Goal: Task Accomplishment & Management: Use online tool/utility

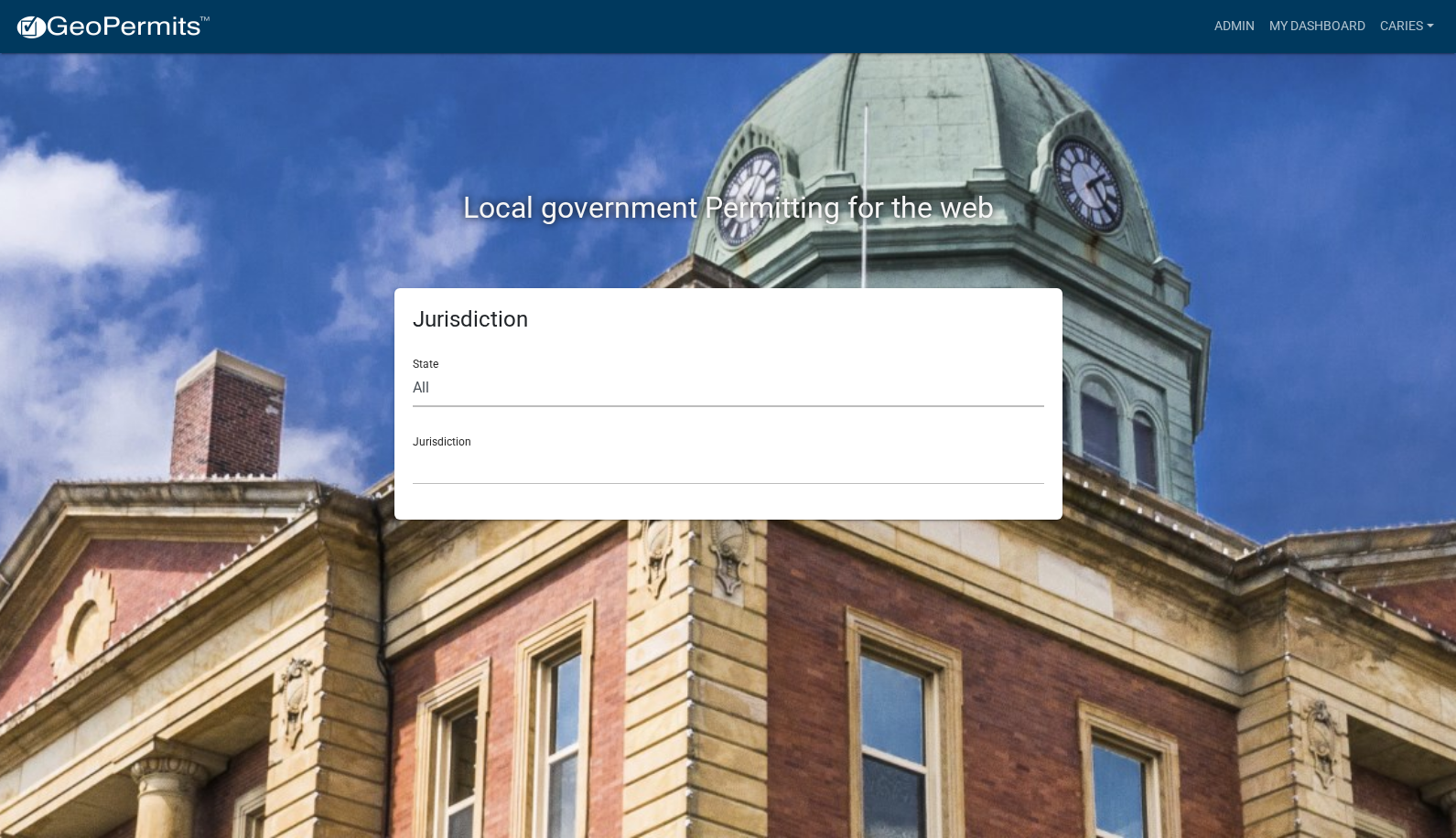
click at [560, 384] on select "All Colorado Georgia Indiana Iowa Kansas Minnesota Ohio South Carolina Wisconsin" at bounding box center [728, 388] width 632 height 37
select select "Iowa"
click at [413, 369] on select "All Colorado Georgia Indiana Iowa Kansas Minnesota Ohio South Carolina Wisconsin" at bounding box center [728, 388] width 632 height 37
click at [491, 473] on select "Boone County, Iowa Butler County, Iowa Cerro Gordo County, Iowa City of Harlan,…" at bounding box center [728, 466] width 632 height 37
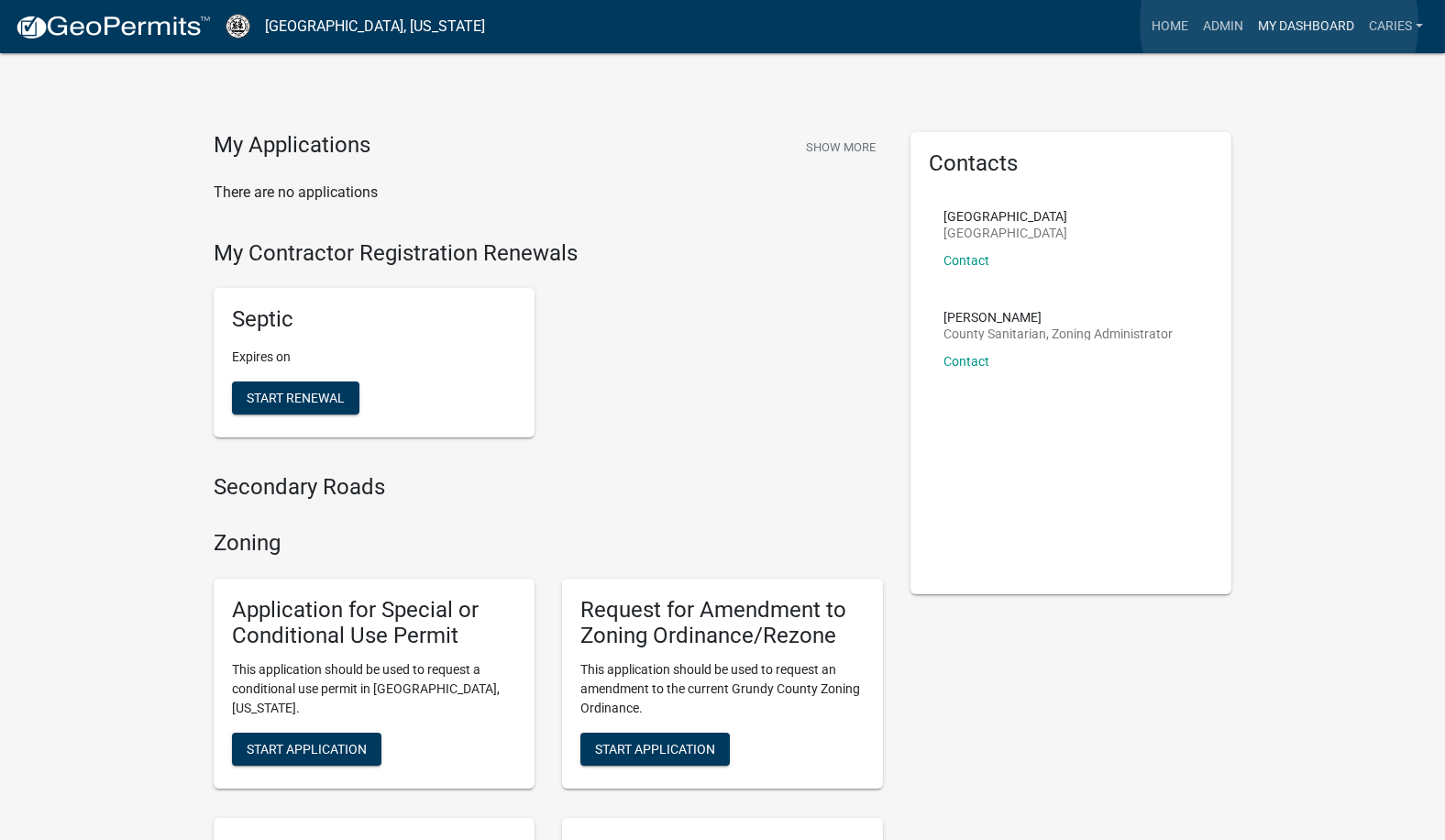
click at [1279, 23] on link "My Dashboard" at bounding box center [1306, 26] width 111 height 34
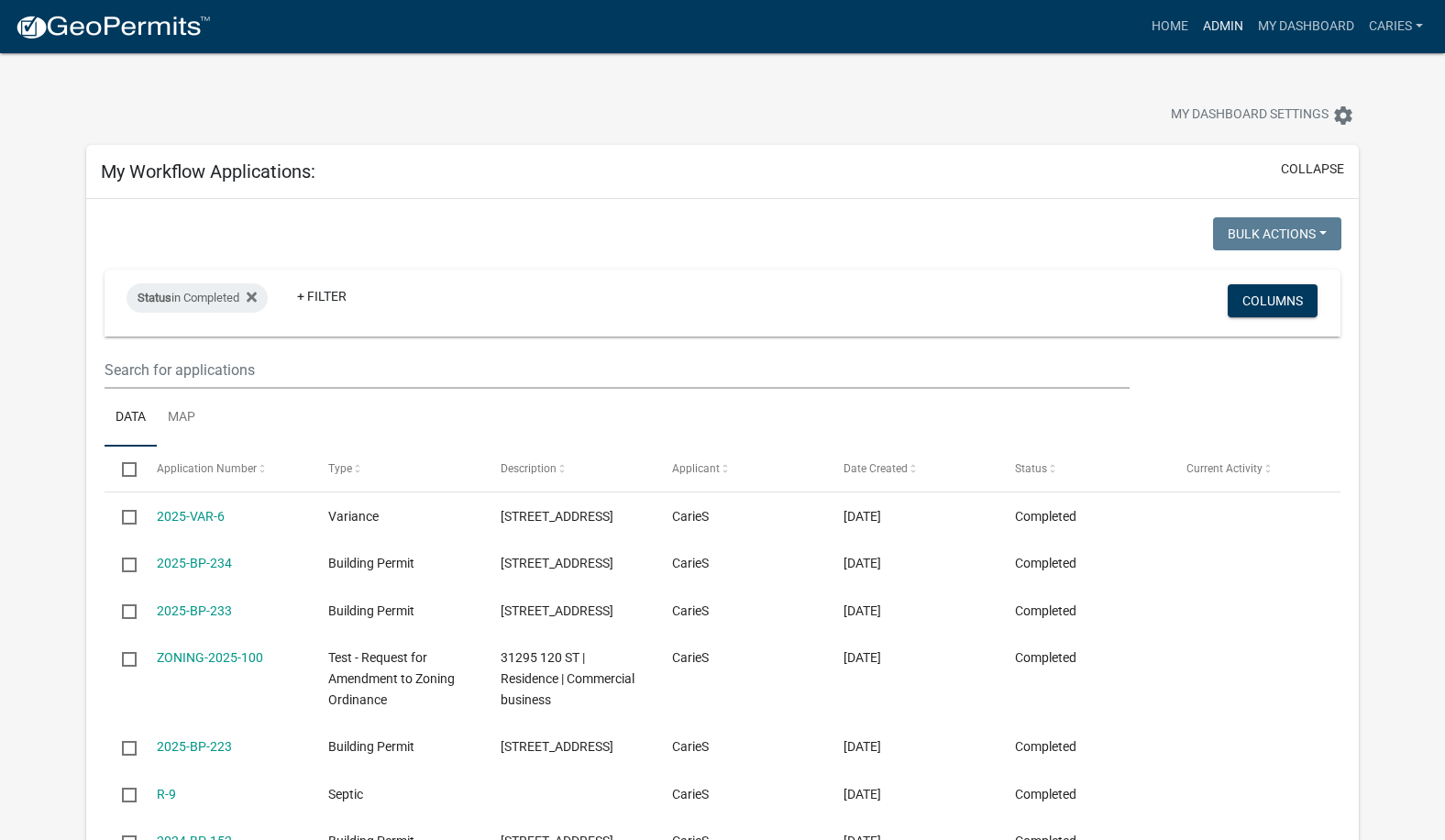
click at [1207, 26] on link "Admin" at bounding box center [1223, 26] width 55 height 34
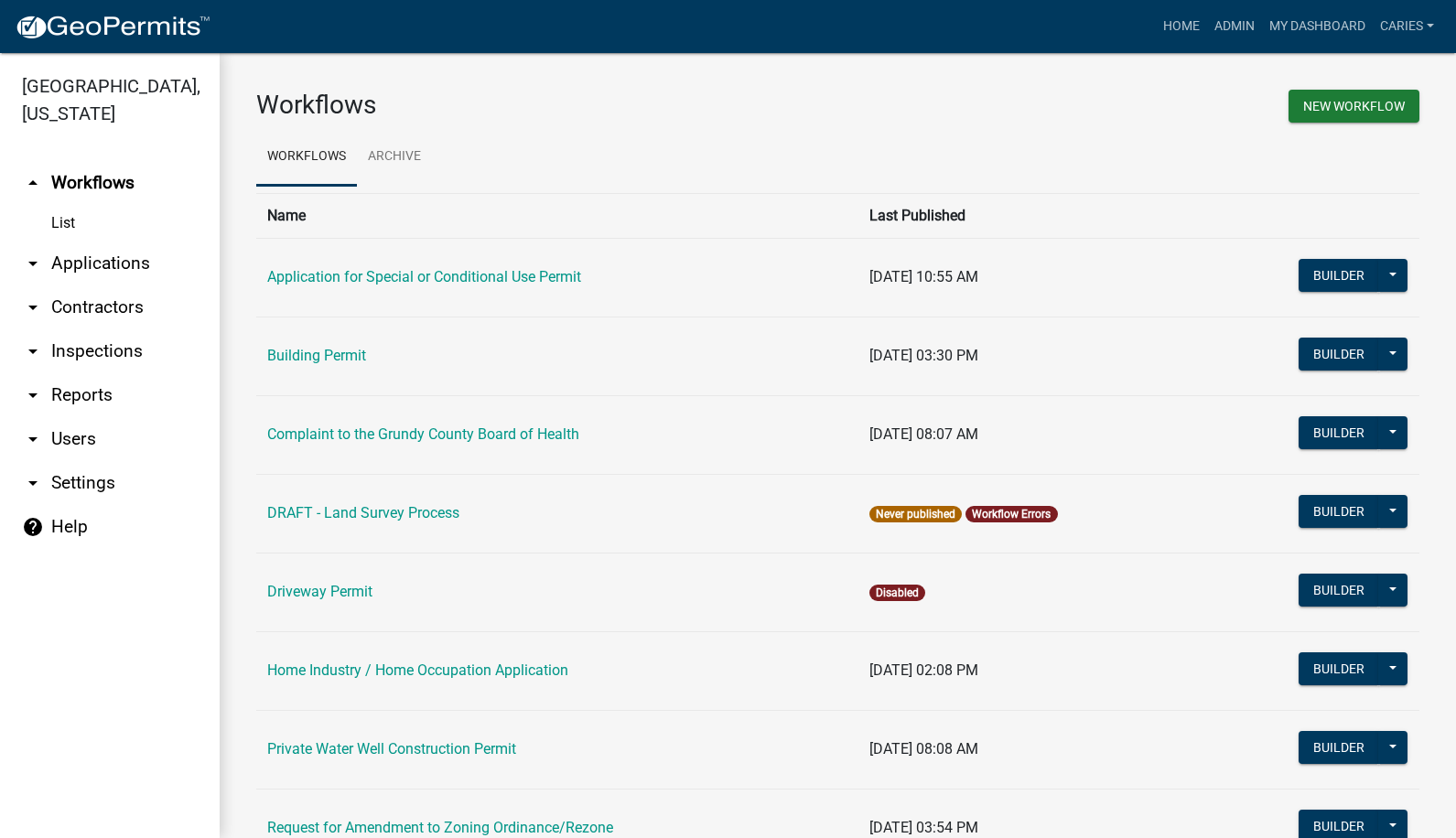
click at [98, 242] on link "arrow_drop_down Applications" at bounding box center [110, 263] width 220 height 44
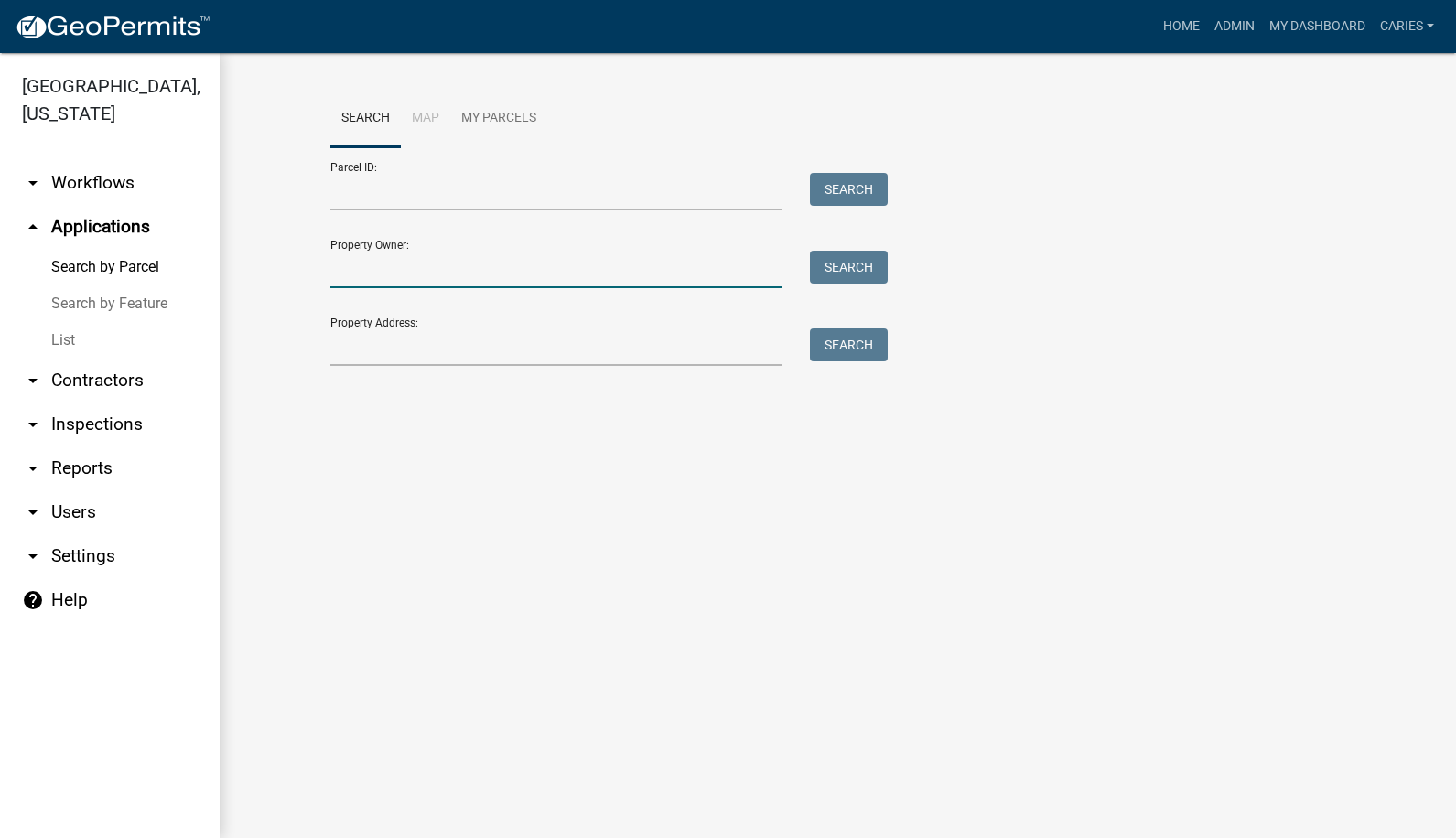
click at [360, 278] on input "Property Owner:" at bounding box center [556, 270] width 453 height 37
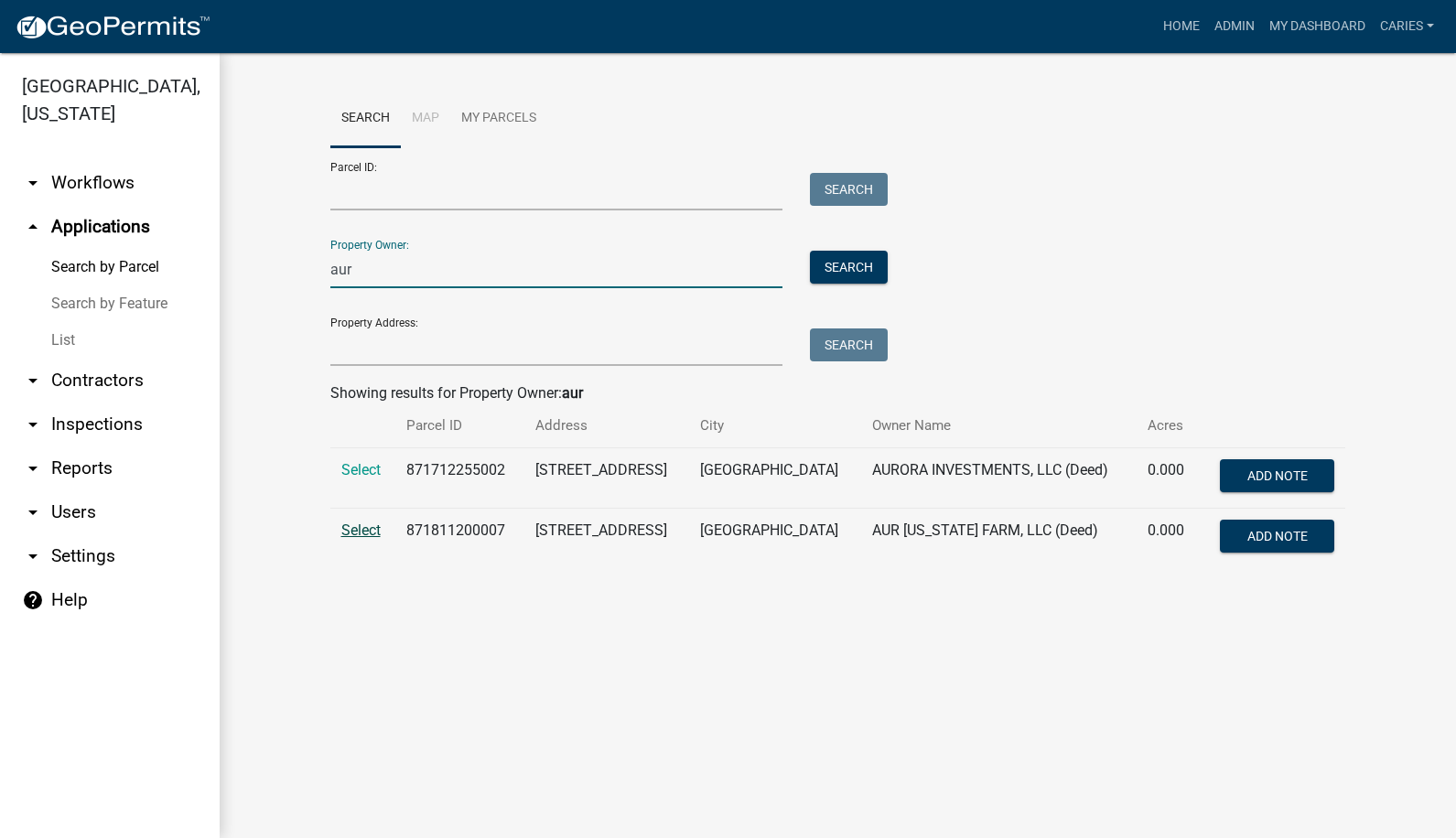
type input "aur"
click at [365, 525] on span "Select" at bounding box center [361, 530] width 39 height 18
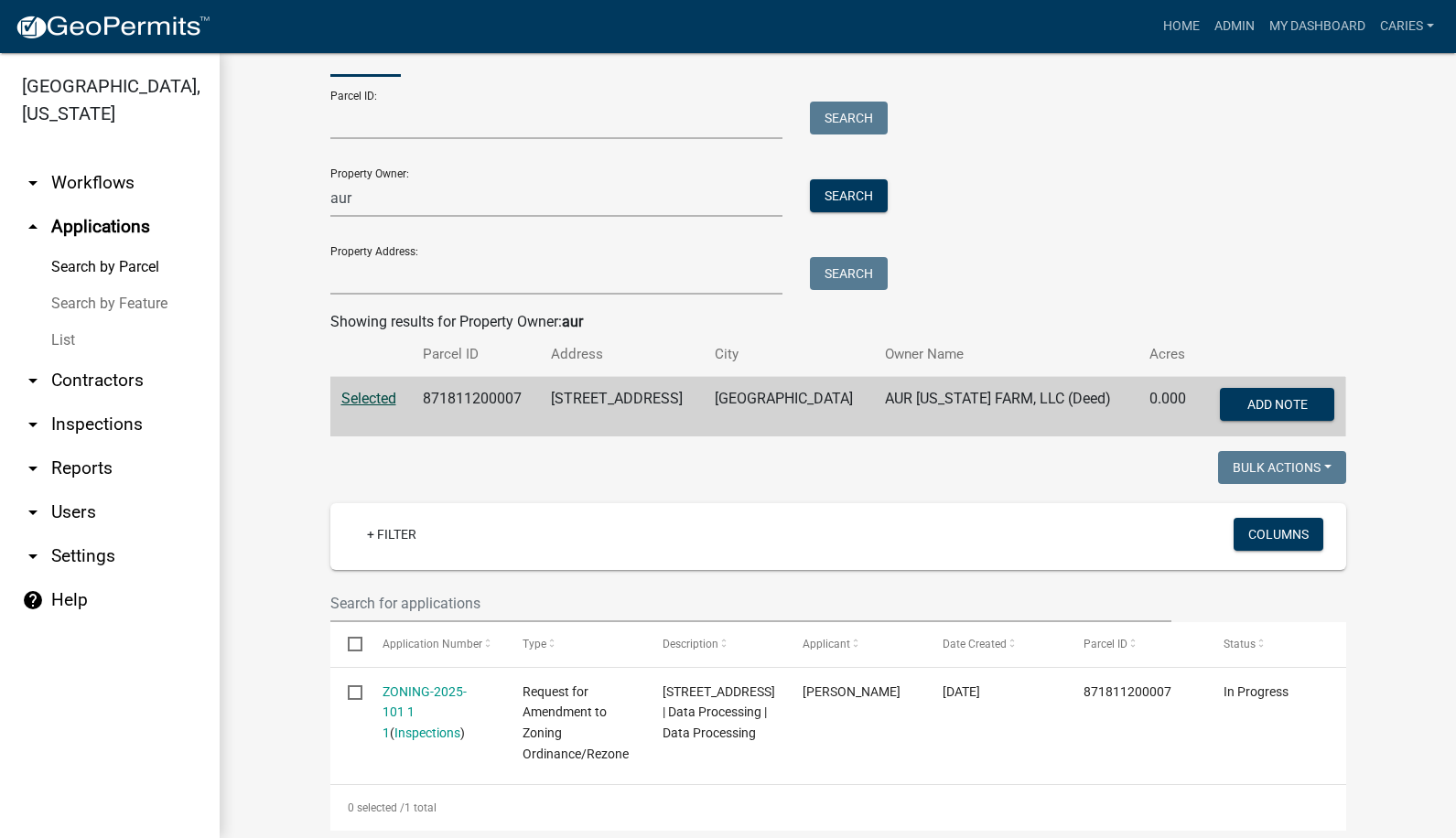
scroll to position [100, 0]
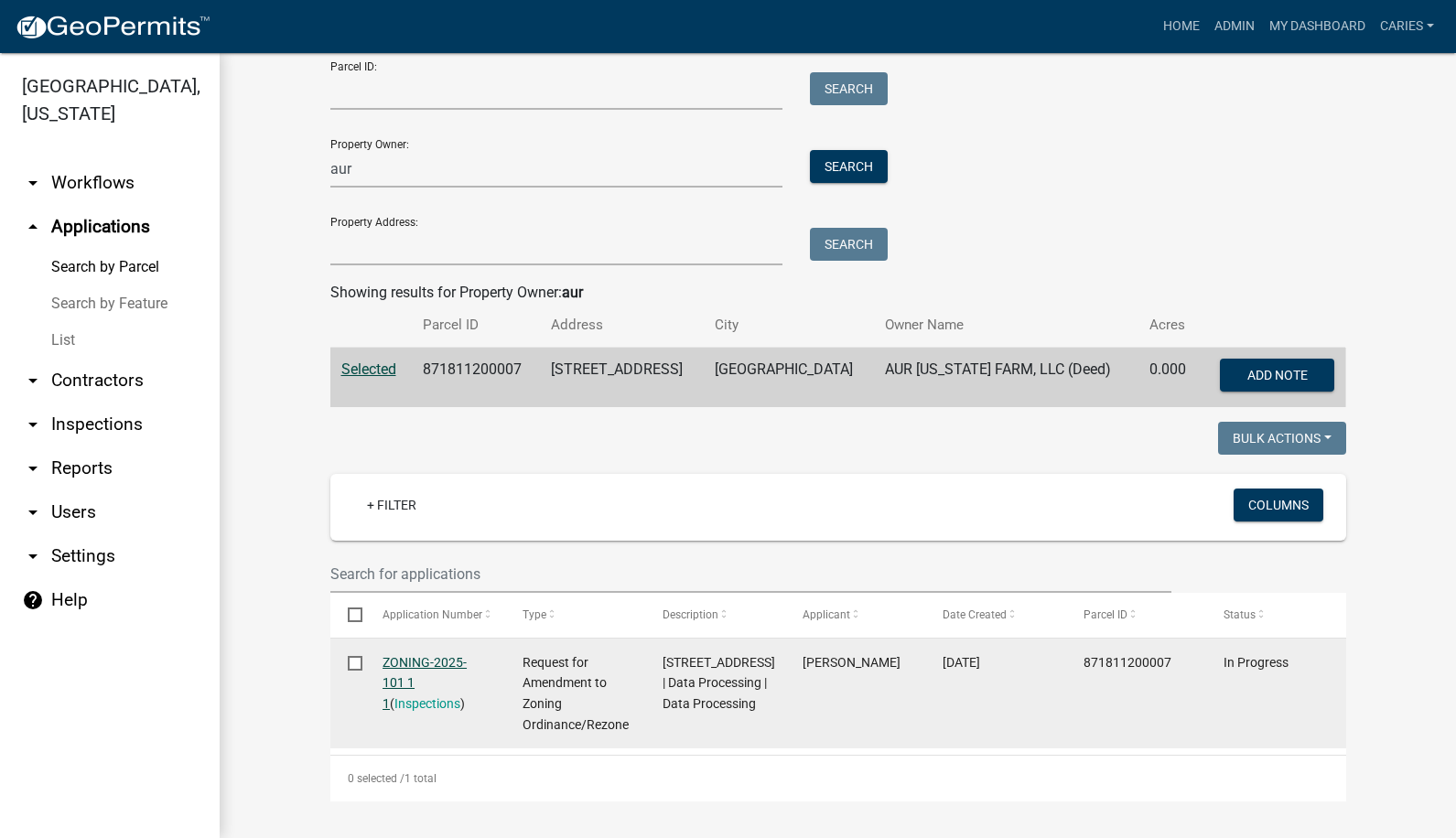
click at [413, 658] on link "ZONING-2025-101 1 1" at bounding box center [424, 683] width 84 height 57
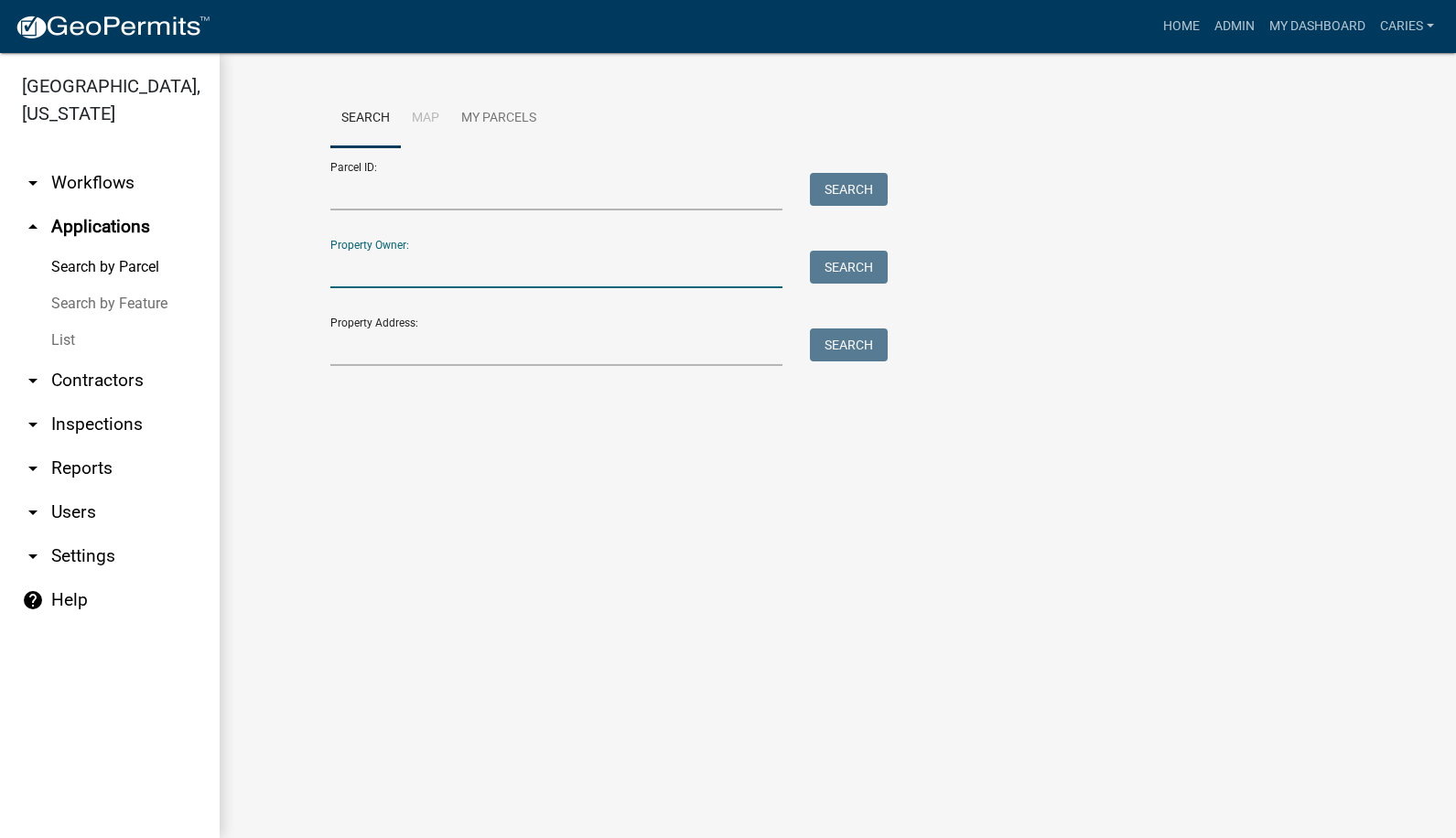
click at [389, 266] on input "Property Owner:" at bounding box center [556, 270] width 453 height 37
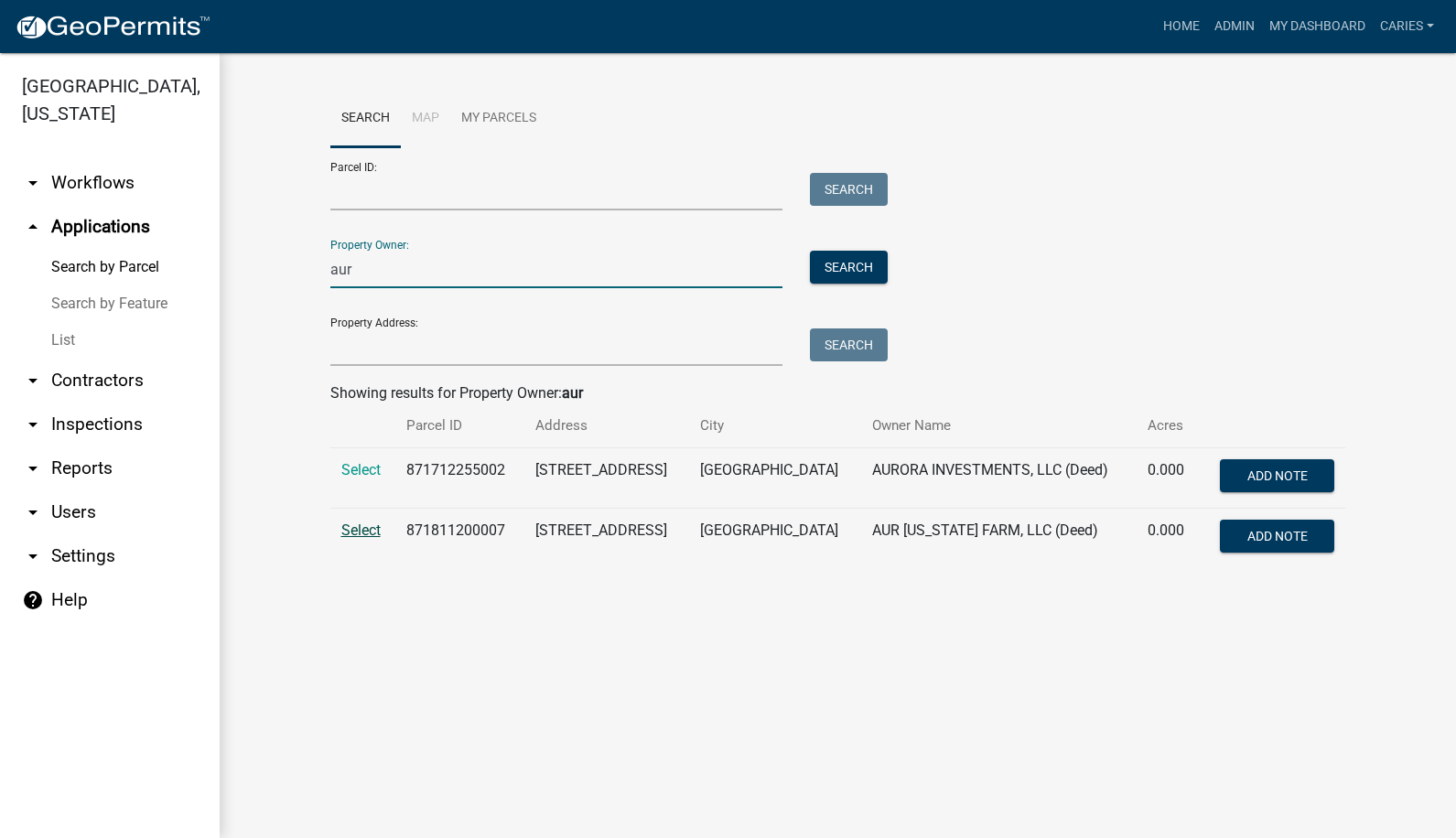
type input "aur"
click at [354, 527] on span "Select" at bounding box center [361, 530] width 39 height 18
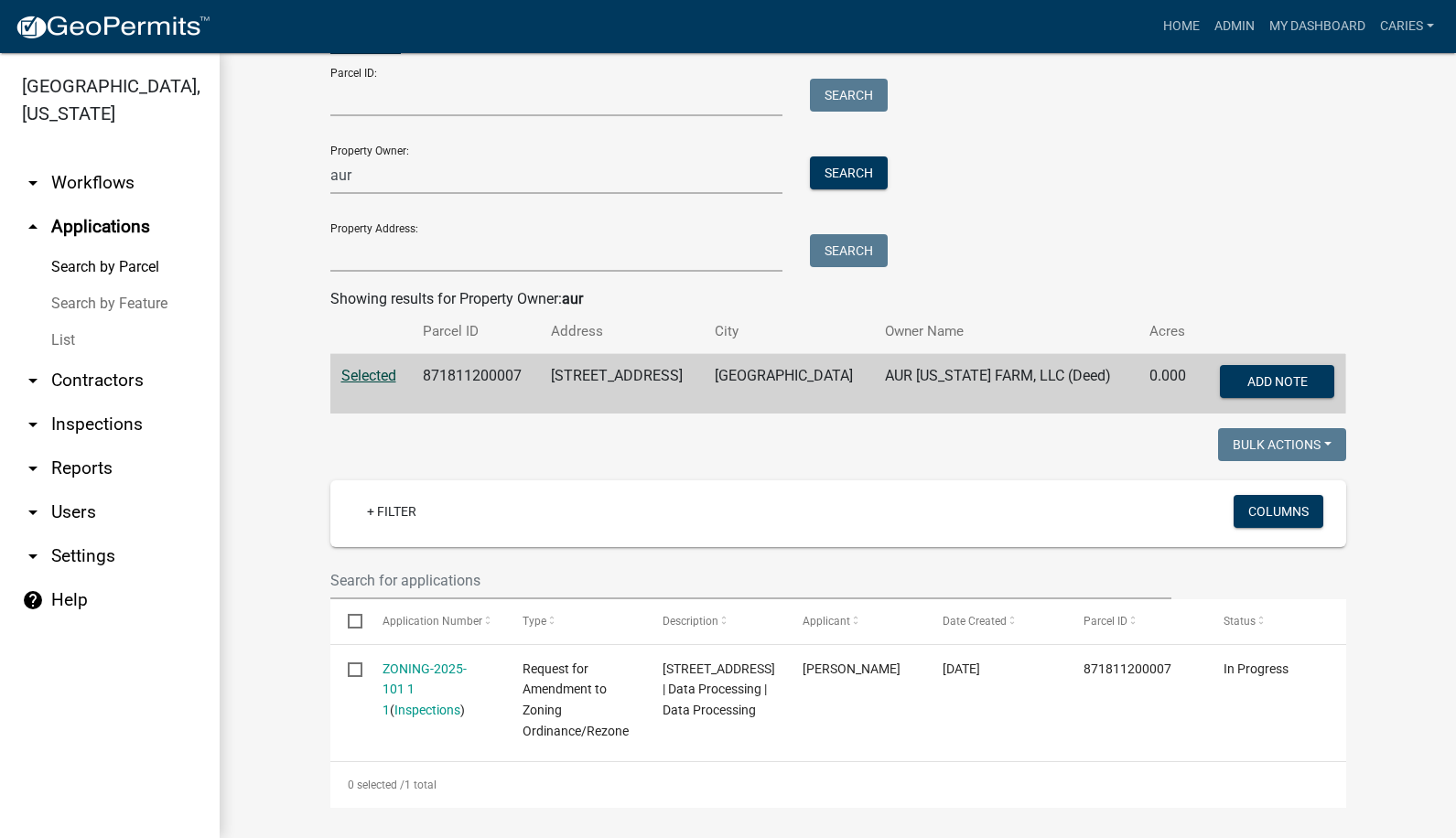
scroll to position [100, 0]
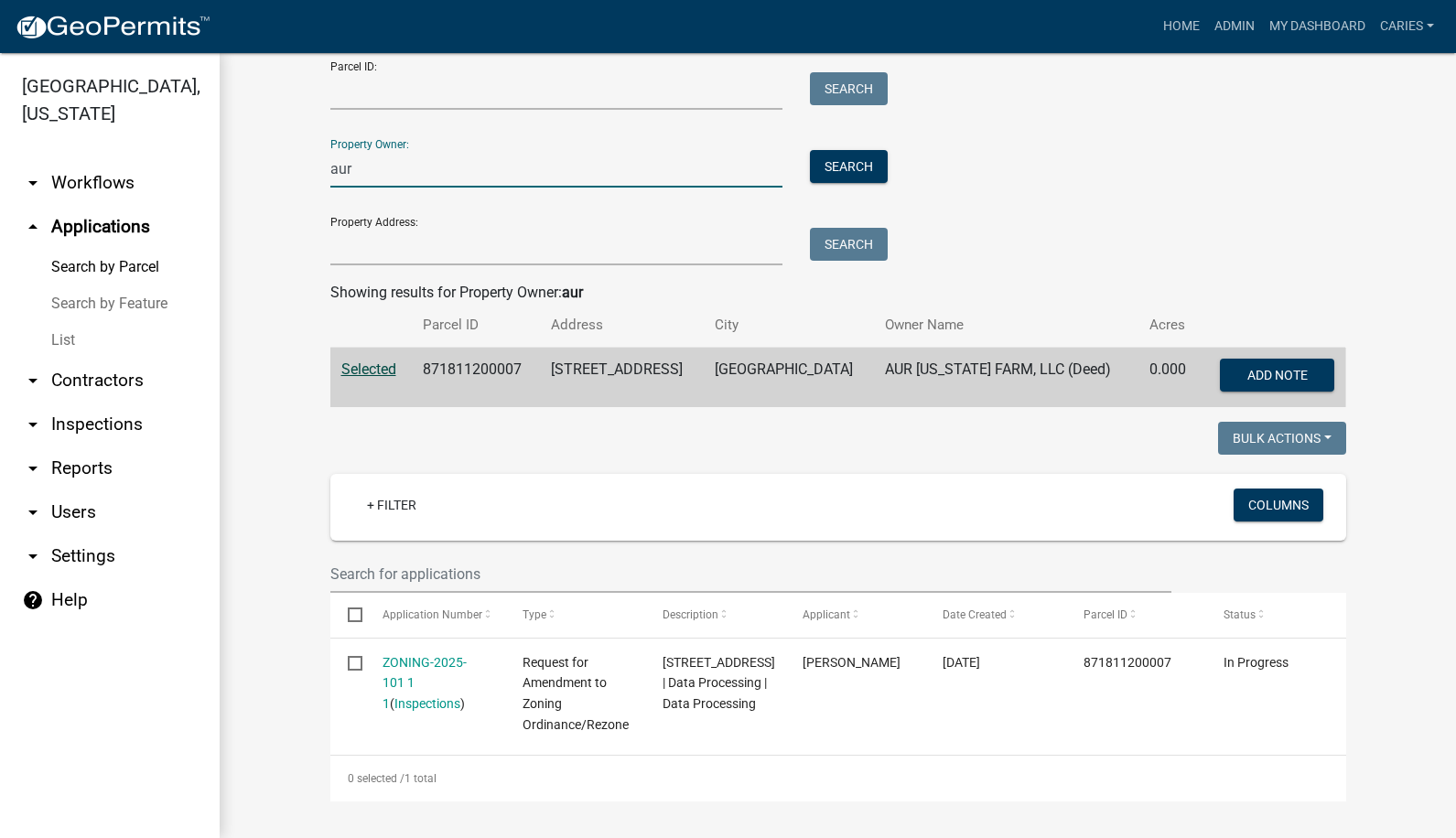
drag, startPoint x: 340, startPoint y: 170, endPoint x: 307, endPoint y: 170, distance: 33.0
click at [307, 170] on wm-workflow-application-search-view "Search Map My Parcels Parcel ID: Search Property Owner: aur Search Property Add…" at bounding box center [837, 395] width 1163 height 813
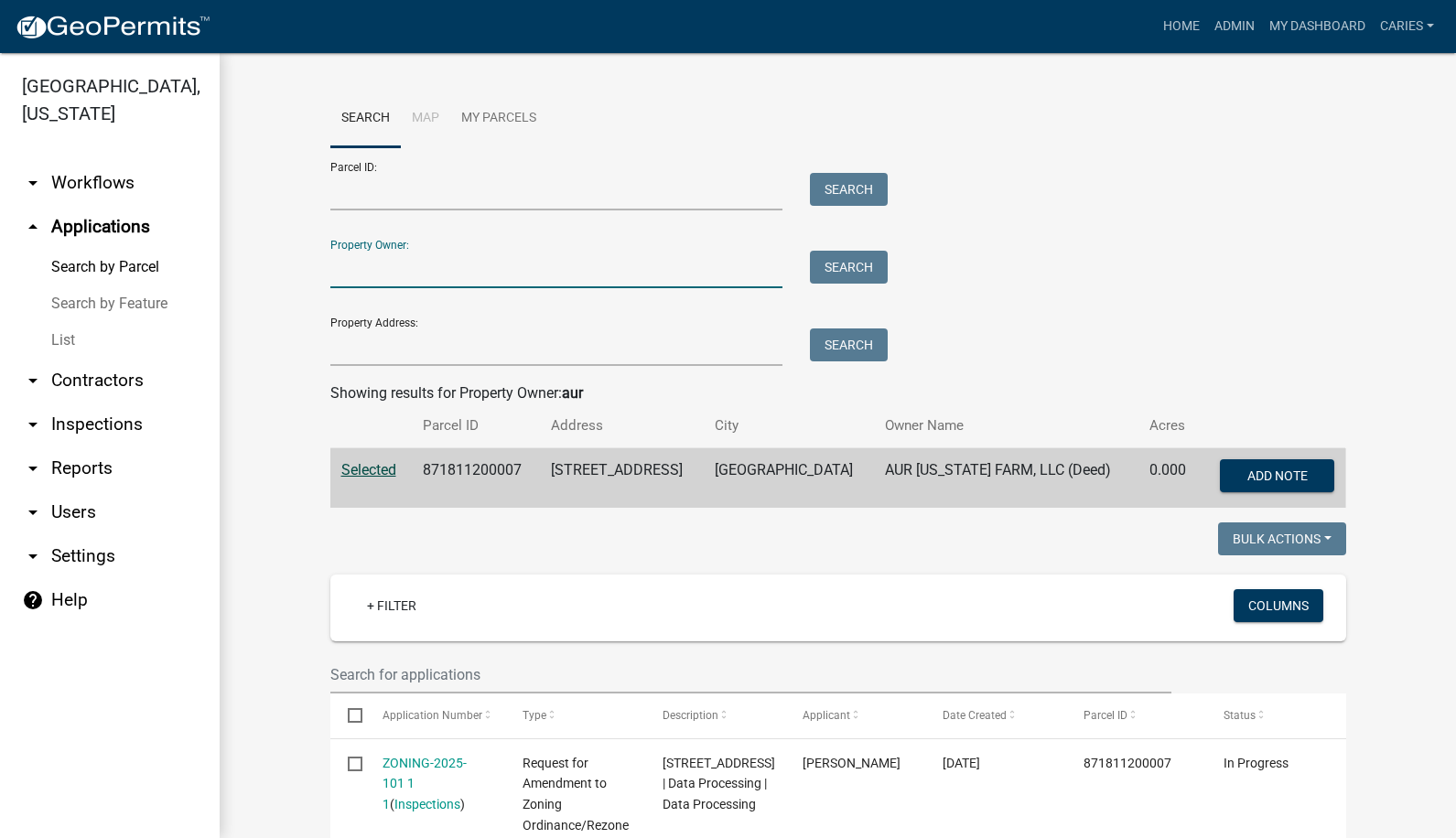
click at [365, 473] on span "Selected" at bounding box center [368, 470] width 55 height 18
click at [334, 272] on input "Property Owner:" at bounding box center [556, 270] width 453 height 37
click at [347, 274] on input "Property Owner:" at bounding box center [556, 270] width 453 height 37
